Goal: Task Accomplishment & Management: Complete application form

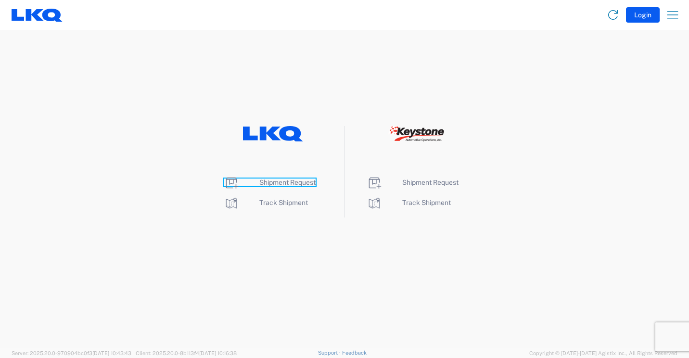
click at [290, 181] on span "Shipment Request" at bounding box center [287, 182] width 56 height 8
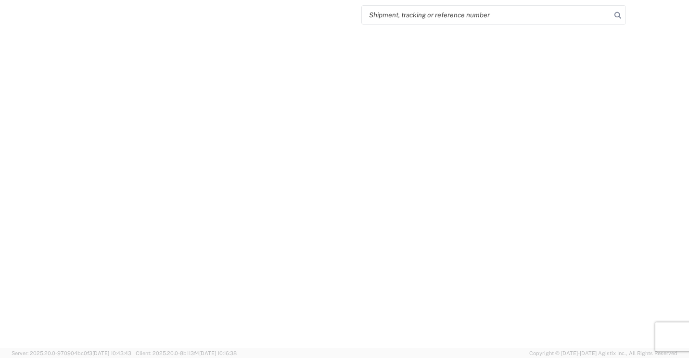
select select "FULL"
select select "LBS"
select select "IN"
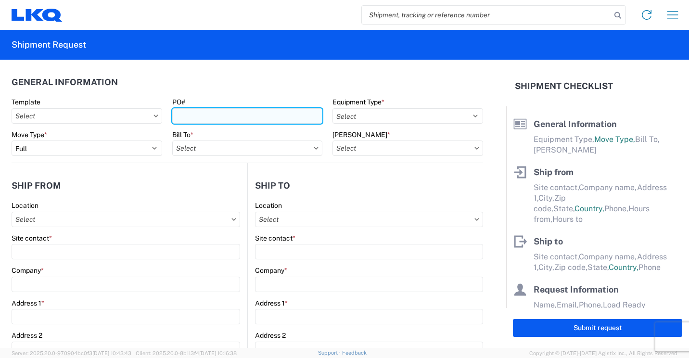
click at [290, 116] on input "PO#" at bounding box center [247, 115] width 151 height 15
type input "41876"
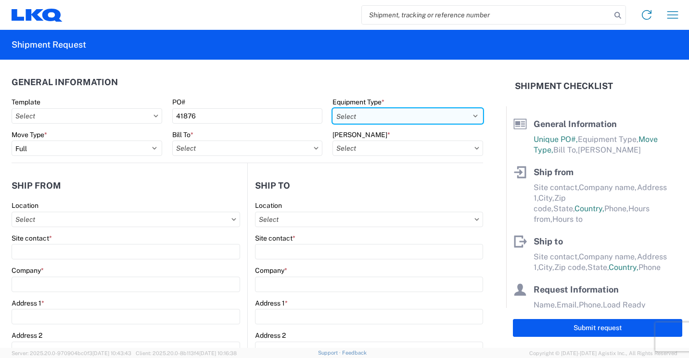
click at [458, 117] on select "Select 53’ Dry Van Flatbed Dropdeck (van) Lowboy (flatbed) Rail" at bounding box center [407, 115] width 151 height 15
select select "STDV"
click at [332, 108] on select "Select 53’ Dry Van Flatbed Dropdeck (van) Lowboy (flatbed) Rail" at bounding box center [407, 115] width 151 height 15
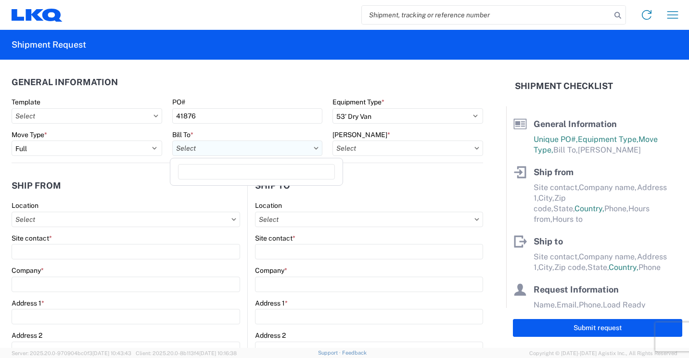
click at [235, 150] on input "text" at bounding box center [247, 147] width 151 height 15
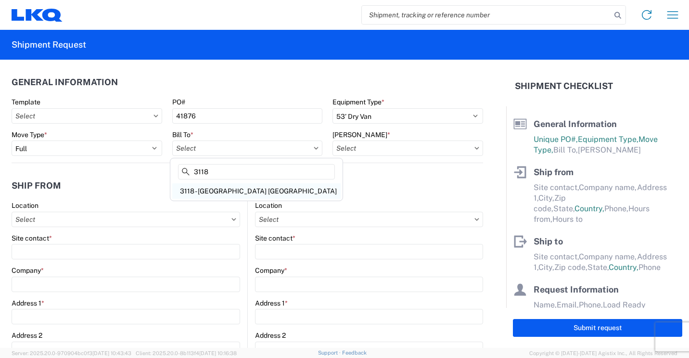
type input "3118"
click at [236, 189] on div "3118 - [GEOGRAPHIC_DATA] [GEOGRAPHIC_DATA]" at bounding box center [256, 190] width 168 height 15
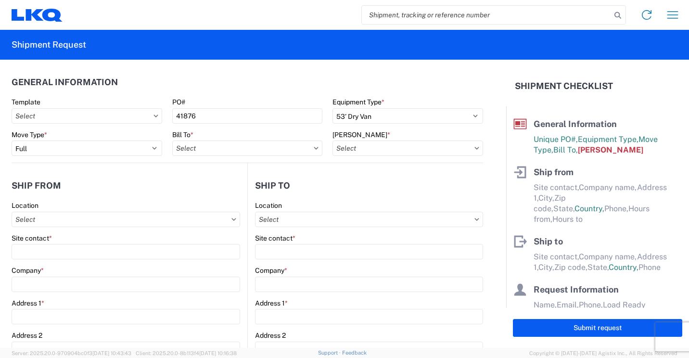
type input "3118 - [GEOGRAPHIC_DATA] [GEOGRAPHIC_DATA]"
click at [360, 149] on input "text" at bounding box center [407, 147] width 151 height 15
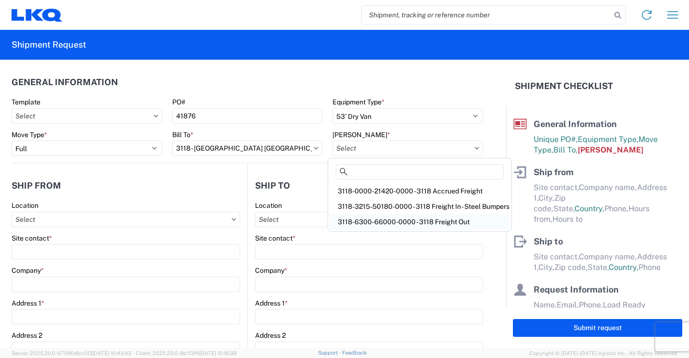
click at [381, 220] on div "3118-6300-66000-0000 - 3118 Freight Out" at bounding box center [419, 221] width 179 height 15
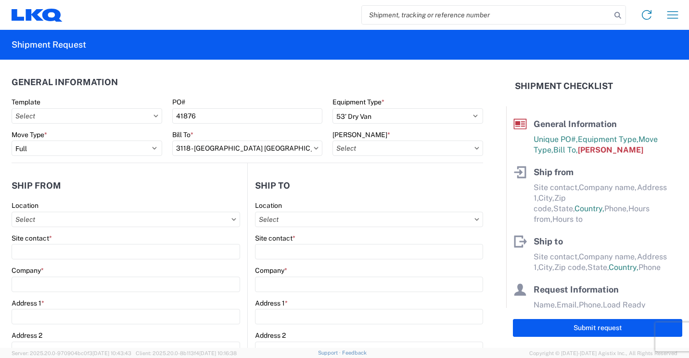
type input "3118-6300-66000-0000 - 3118 Freight Out"
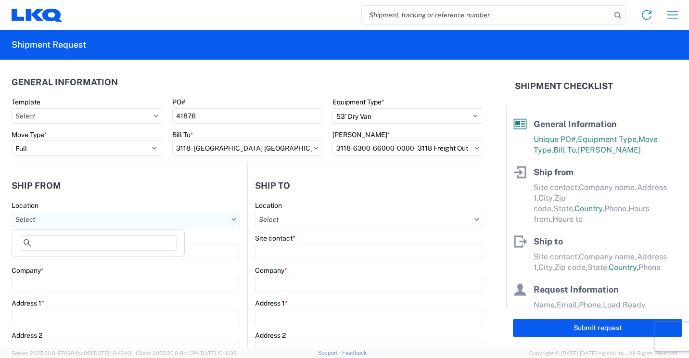
click at [178, 222] on input "text" at bounding box center [126, 219] width 228 height 15
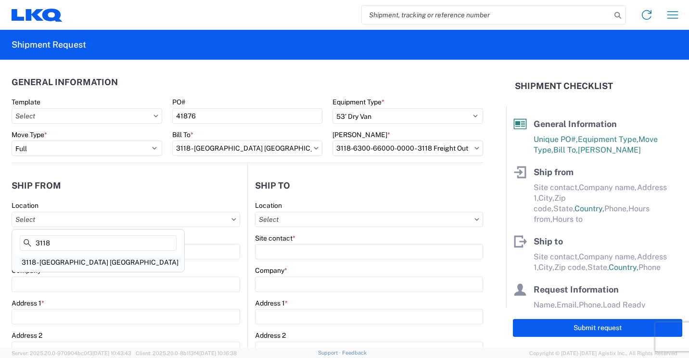
type input "3118"
click at [65, 258] on div "3118 - [GEOGRAPHIC_DATA] [GEOGRAPHIC_DATA]" at bounding box center [98, 261] width 168 height 15
type input "3118 - [GEOGRAPHIC_DATA] [GEOGRAPHIC_DATA]"
type input "LKQ Corporation"
type input "[STREET_ADDRESS]"
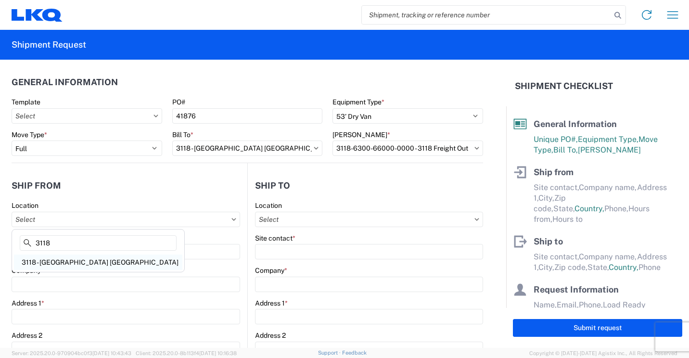
type input "Brainerd"
type input "56401"
select select "MN"
select select "US"
type input "07:00"
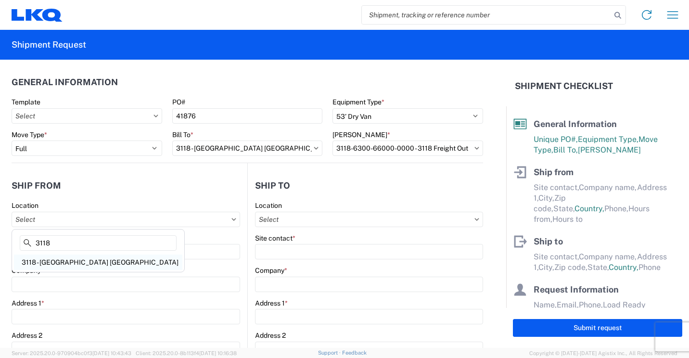
type input "16:30"
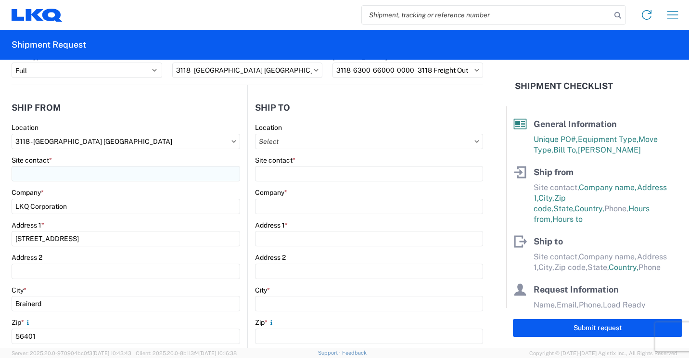
scroll to position [96, 0]
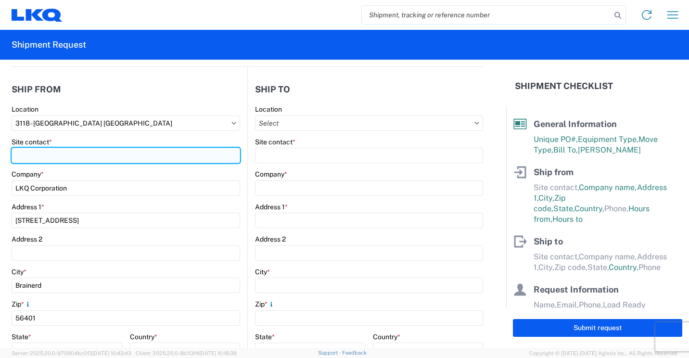
click at [157, 155] on input "Site contact *" at bounding box center [126, 155] width 228 height 15
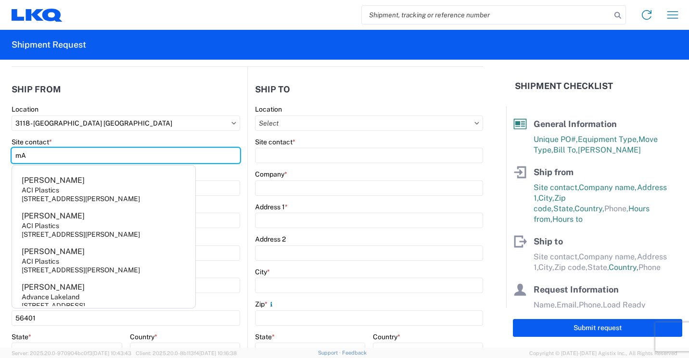
type input "m"
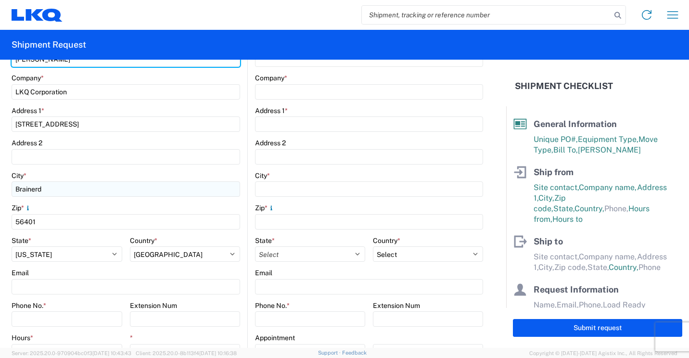
scroll to position [241, 0]
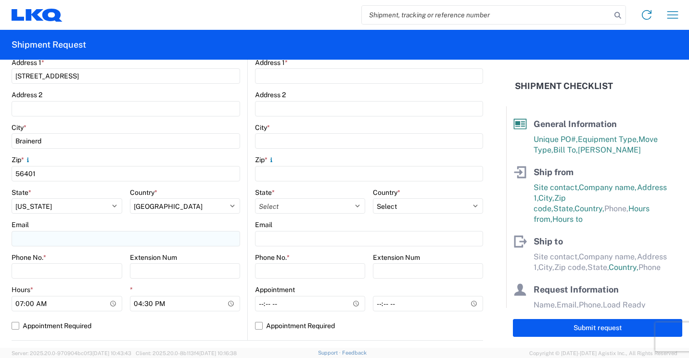
type input "[PERSON_NAME]"
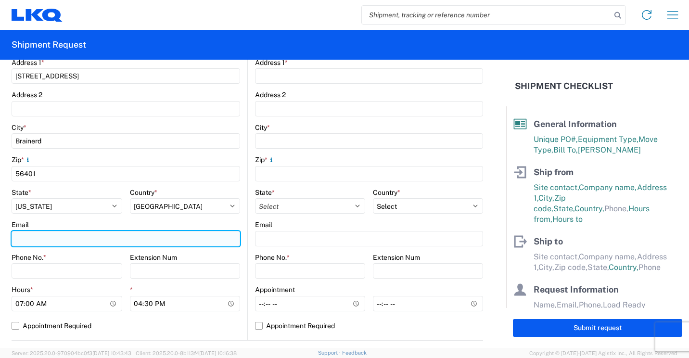
click at [140, 240] on input "Email" at bounding box center [126, 238] width 228 height 15
type input "[EMAIL_ADDRESS][DOMAIN_NAME]"
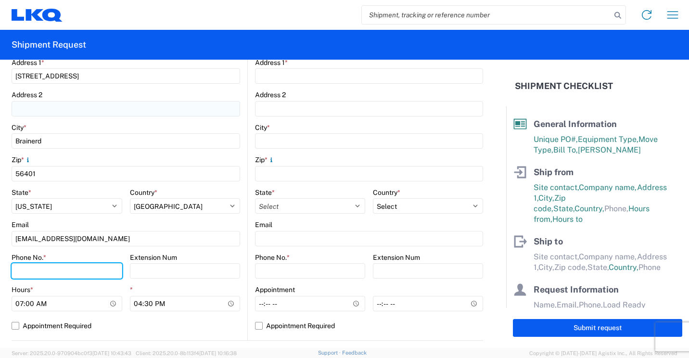
type input "2182973820"
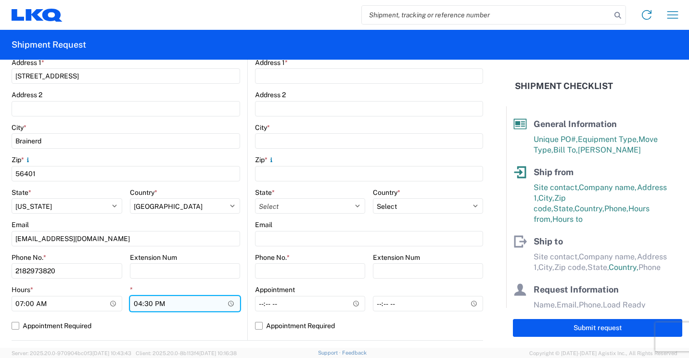
click at [137, 302] on input "16:30" at bounding box center [185, 303] width 111 height 15
type input "13:30"
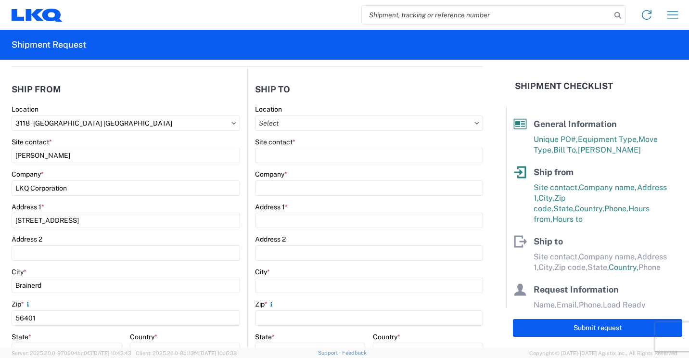
scroll to position [48, 0]
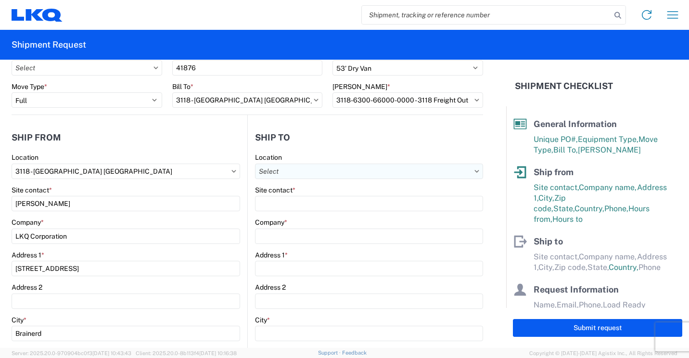
click at [371, 170] on input "text" at bounding box center [369, 171] width 228 height 15
type input "3116"
click at [317, 212] on div "3116 - [GEOGRAPHIC_DATA], [GEOGRAPHIC_DATA] (MDC)" at bounding box center [347, 213] width 187 height 15
type input "3116 - [GEOGRAPHIC_DATA], [GEOGRAPHIC_DATA] (MDC)"
type input "[DEMOGRAPHIC_DATA][PERSON_NAME]"
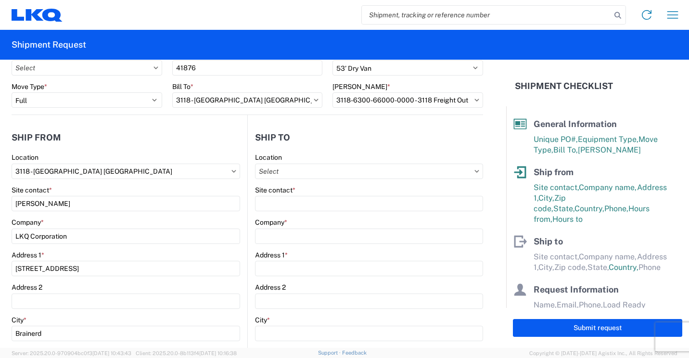
type input "LKQ Corporation"
type input "[STREET_ADDRESS]"
type input "[GEOGRAPHIC_DATA]"
type input "49508"
type input "[PERSON_NAME][EMAIL_ADDRESS][DOMAIN_NAME]"
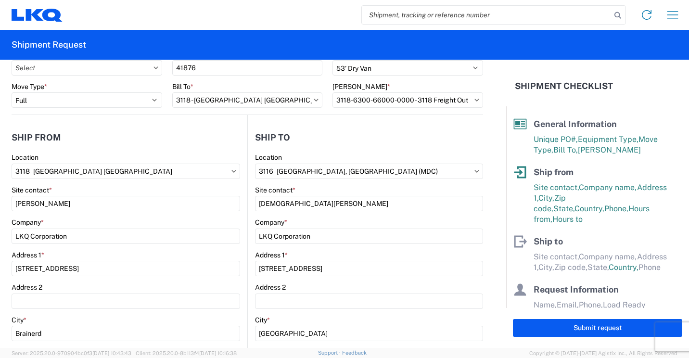
select select "US"
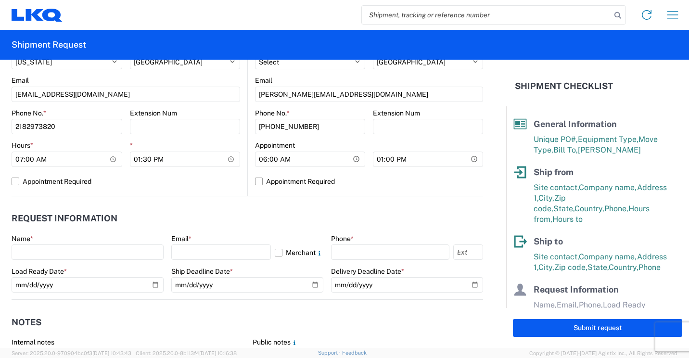
scroll to position [433, 0]
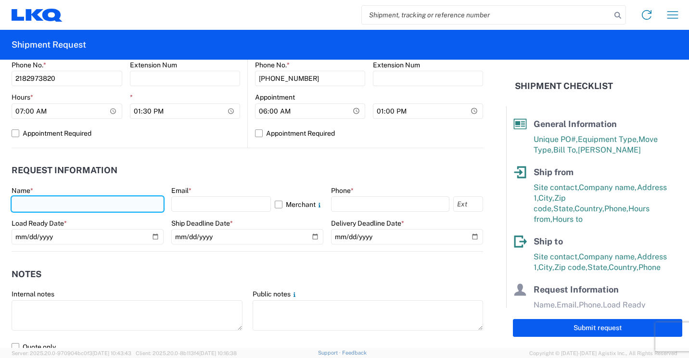
click at [134, 203] on input "text" at bounding box center [88, 203] width 152 height 15
type input "[PERSON_NAME]"
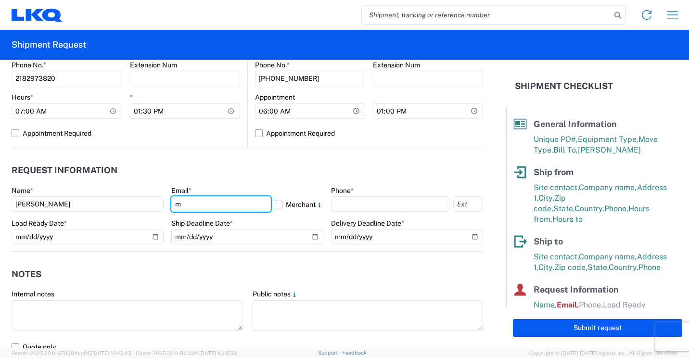
type input "[EMAIL_ADDRESS][DOMAIN_NAME]"
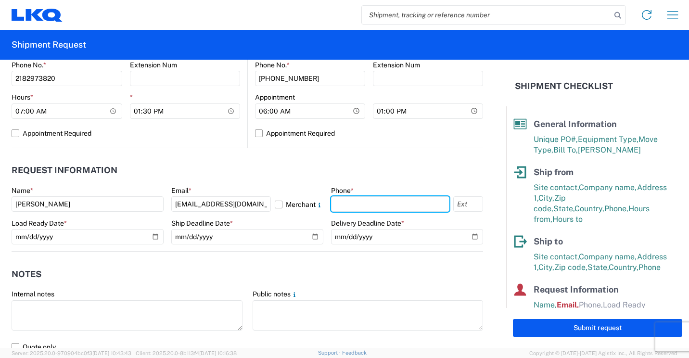
type input "2182973820"
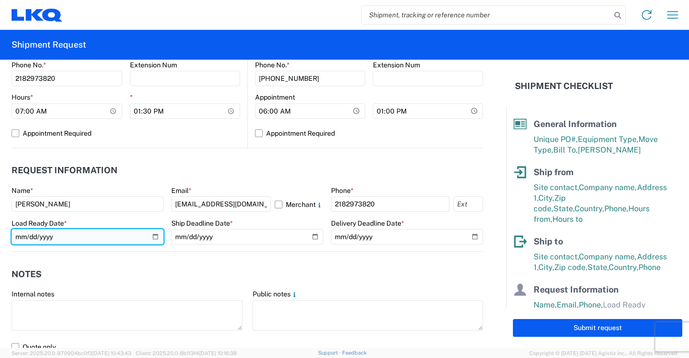
click at [153, 235] on input "date" at bounding box center [88, 236] width 152 height 15
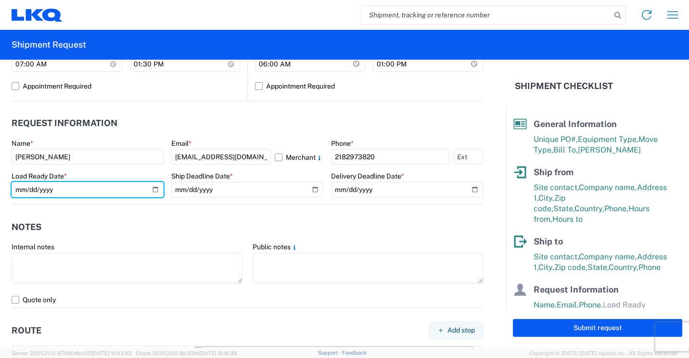
scroll to position [481, 0]
click at [153, 185] on input "date" at bounding box center [88, 188] width 152 height 15
type input "[DATE]"
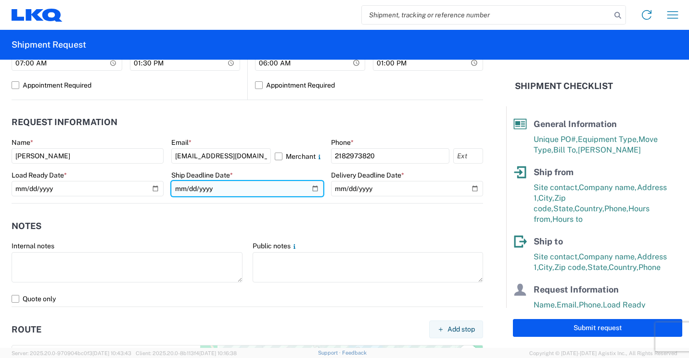
click at [310, 189] on input "date" at bounding box center [247, 188] width 152 height 15
type input "[DATE]"
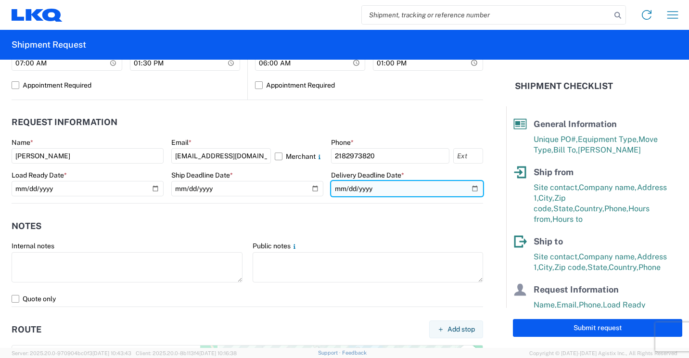
click at [468, 190] on input "date" at bounding box center [407, 188] width 152 height 15
type input "[DATE]"
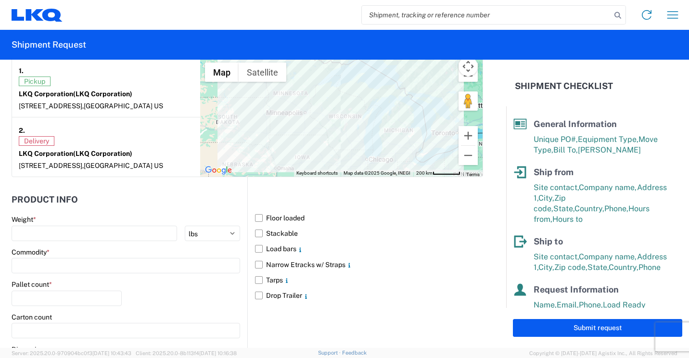
scroll to position [818, 0]
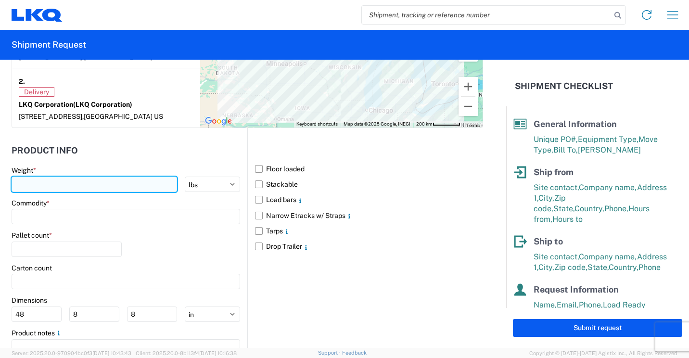
click at [92, 192] on input "number" at bounding box center [94, 184] width 165 height 15
type input "28000"
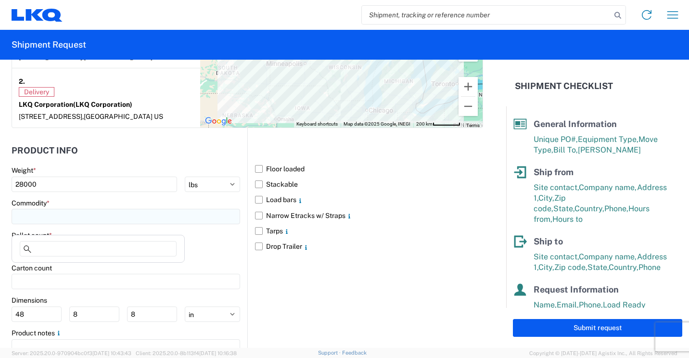
click at [141, 223] on input at bounding box center [126, 216] width 228 height 15
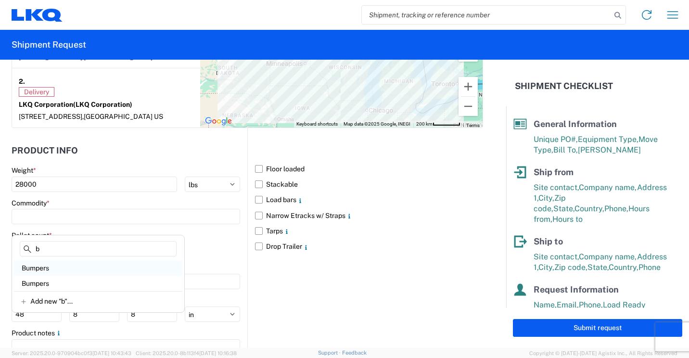
type input "b"
click at [48, 267] on div "Bumpers" at bounding box center [98, 267] width 168 height 15
type input "Bumpers"
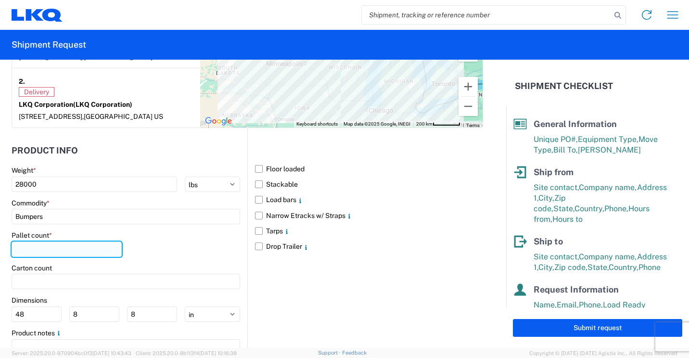
click at [60, 257] on input "number" at bounding box center [67, 248] width 110 height 15
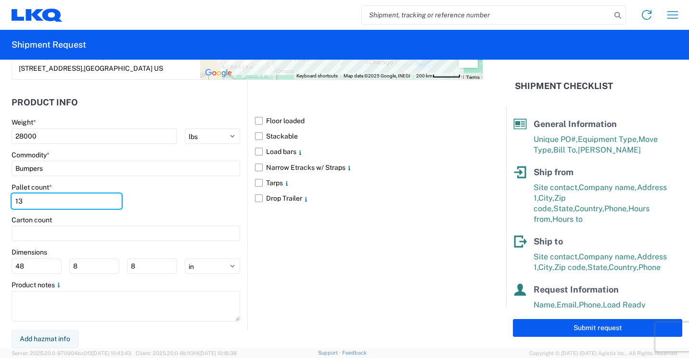
scroll to position [875, 0]
type input "13"
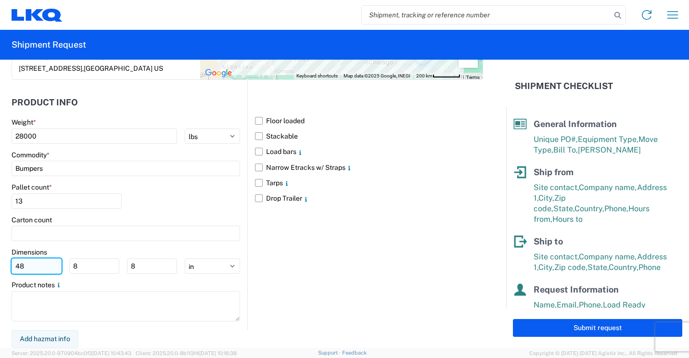
click at [51, 264] on input "48" at bounding box center [37, 265] width 50 height 15
type input "4"
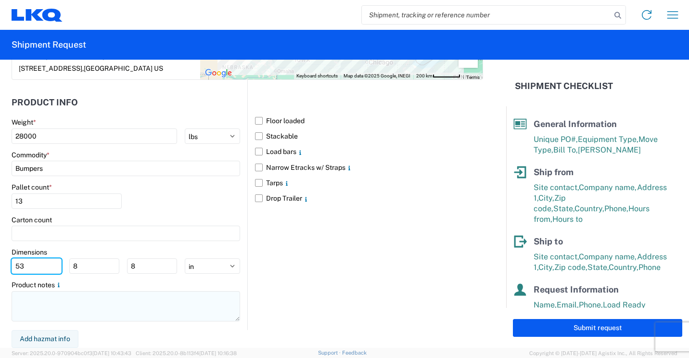
type input "53"
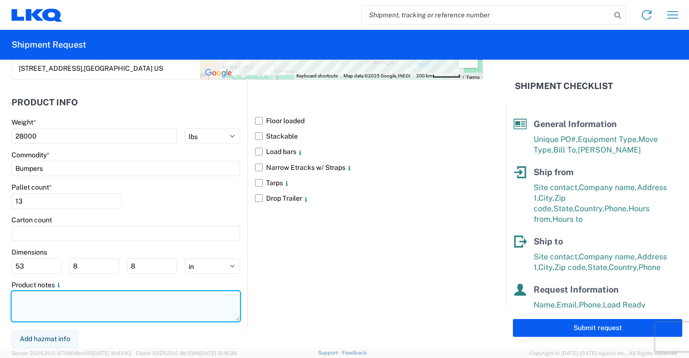
click at [92, 302] on textarea at bounding box center [126, 306] width 228 height 30
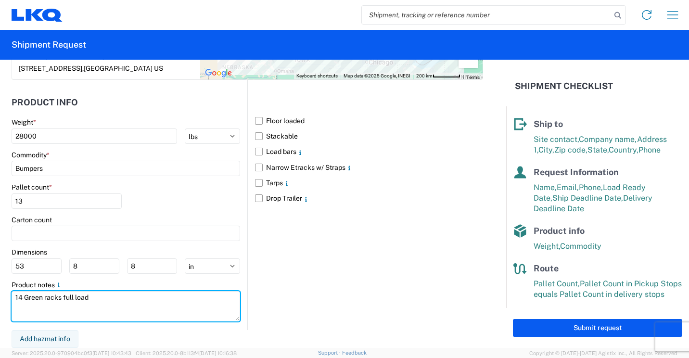
scroll to position [119, 0]
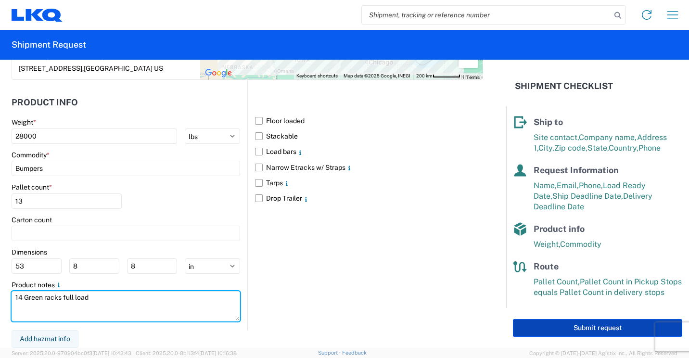
type textarea "14 Green racks full load"
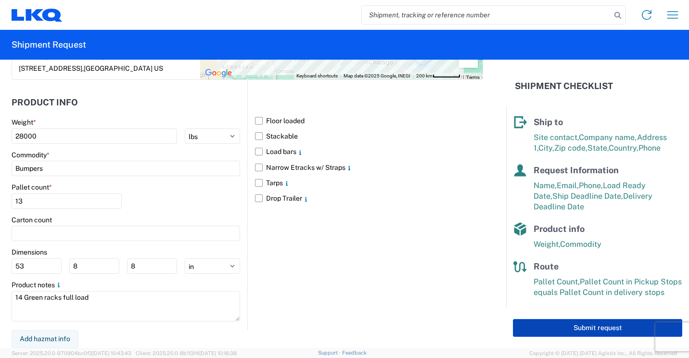
click at [554, 324] on button "Submit request" at bounding box center [597, 328] width 169 height 18
select select "US"
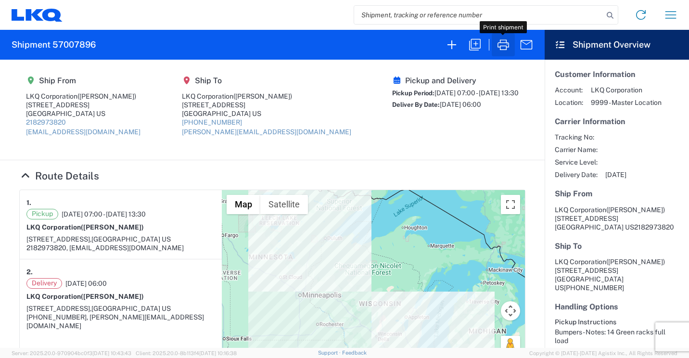
click at [504, 45] on icon "button" at bounding box center [502, 44] width 15 height 15
